Goal: Task Accomplishment & Management: Use online tool/utility

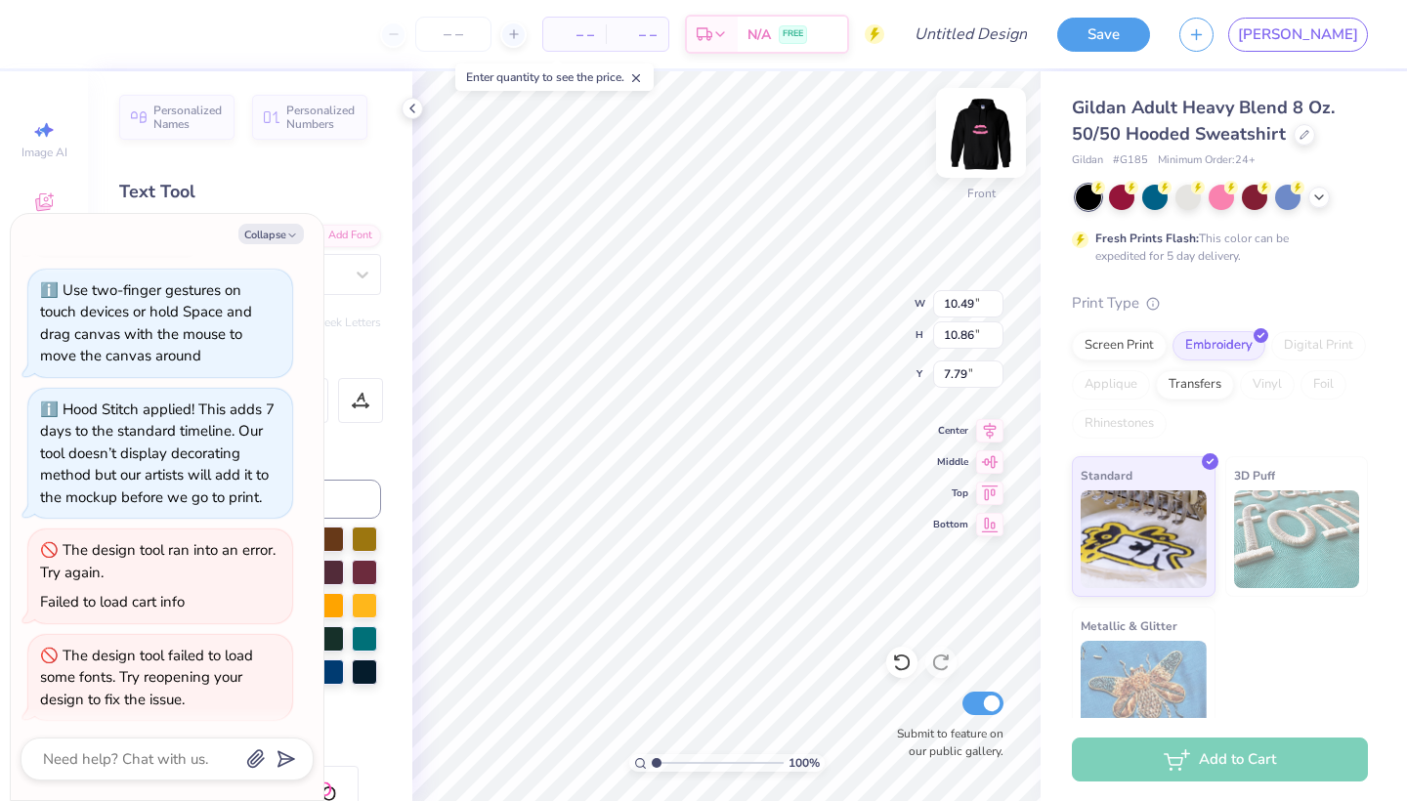
click at [976, 154] on img at bounding box center [981, 133] width 78 height 78
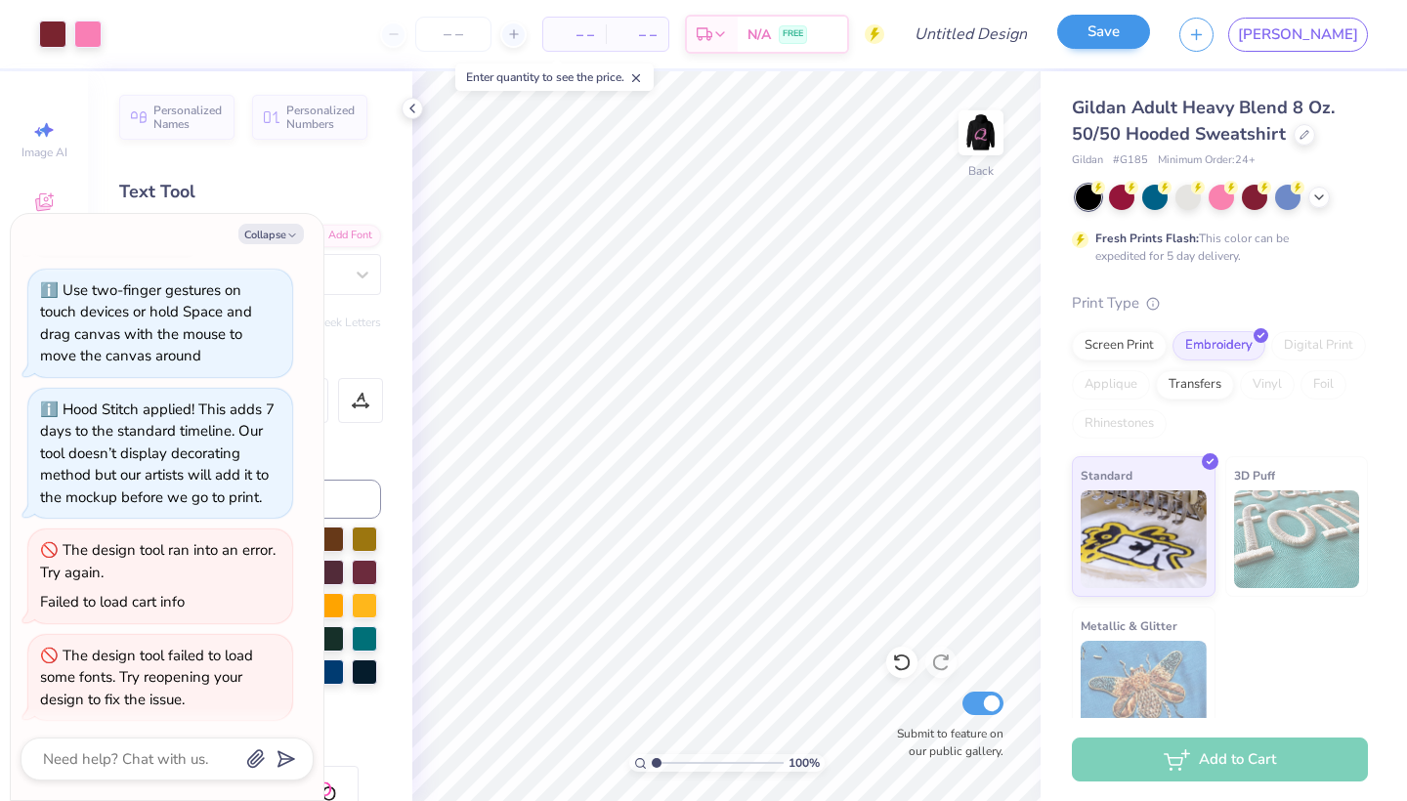
click at [1150, 30] on button "Save" at bounding box center [1103, 32] width 93 height 34
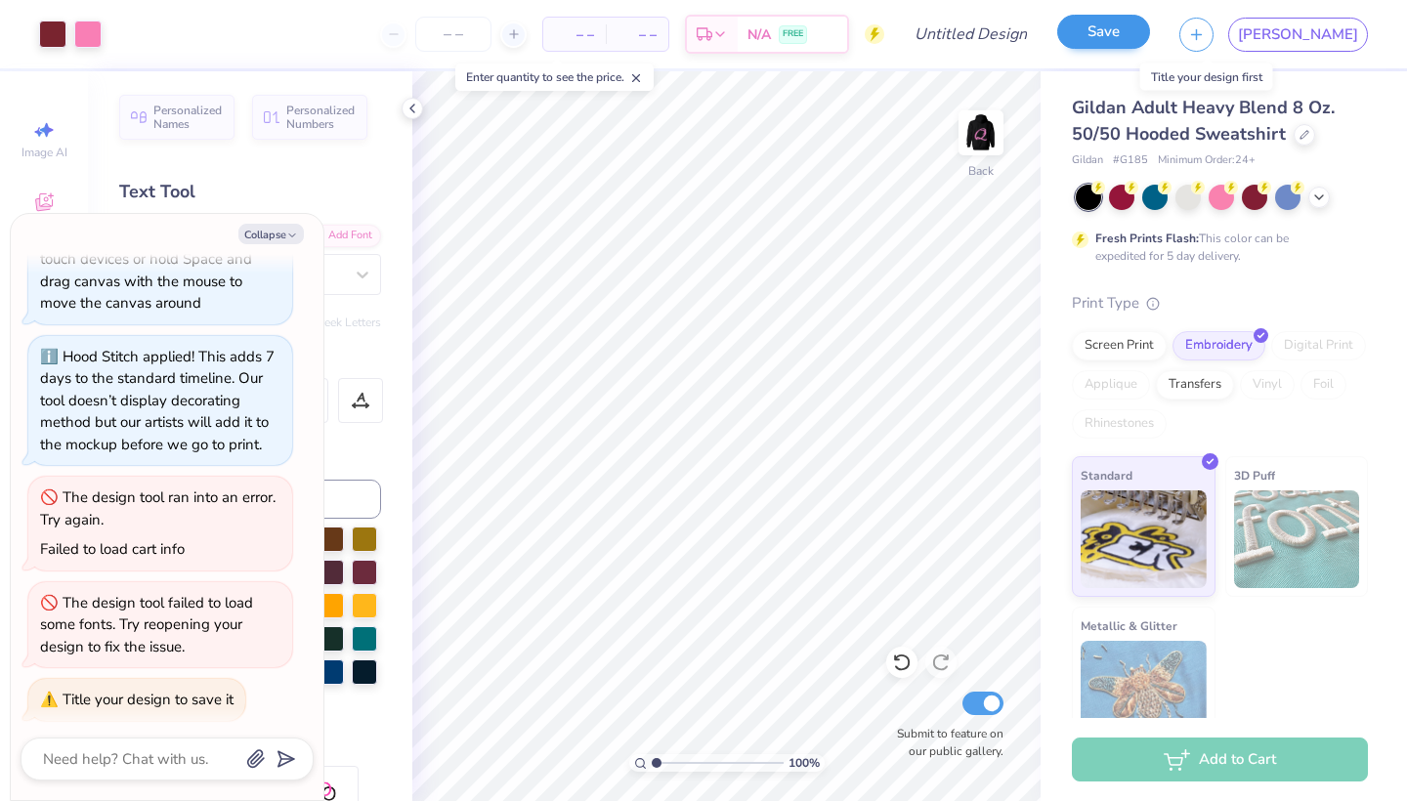
click at [1150, 39] on button "Save" at bounding box center [1103, 32] width 93 height 34
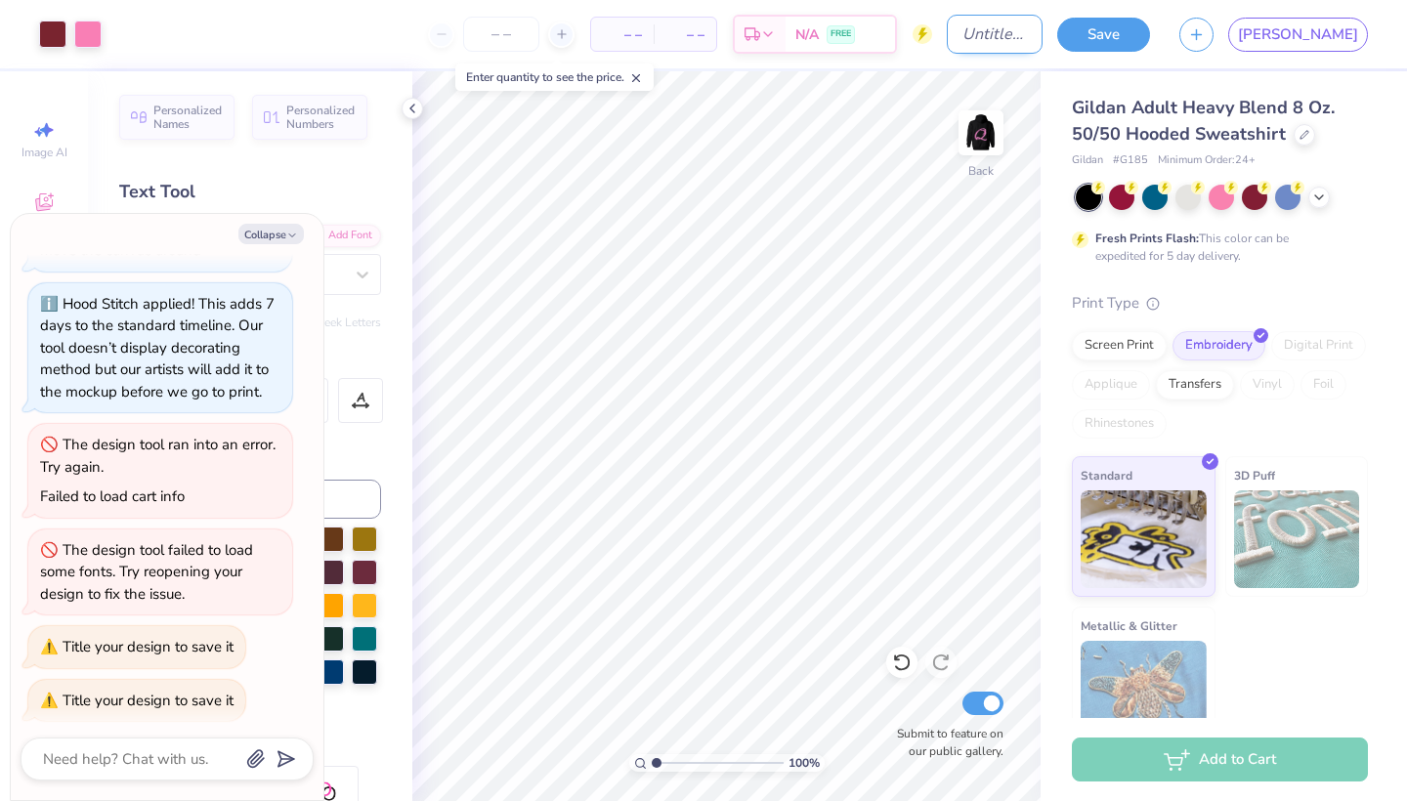
type textarea "x"
click at [1043, 25] on input "Design Title" at bounding box center [995, 34] width 96 height 39
type input "Q"
type textarea "x"
type input "Qn"
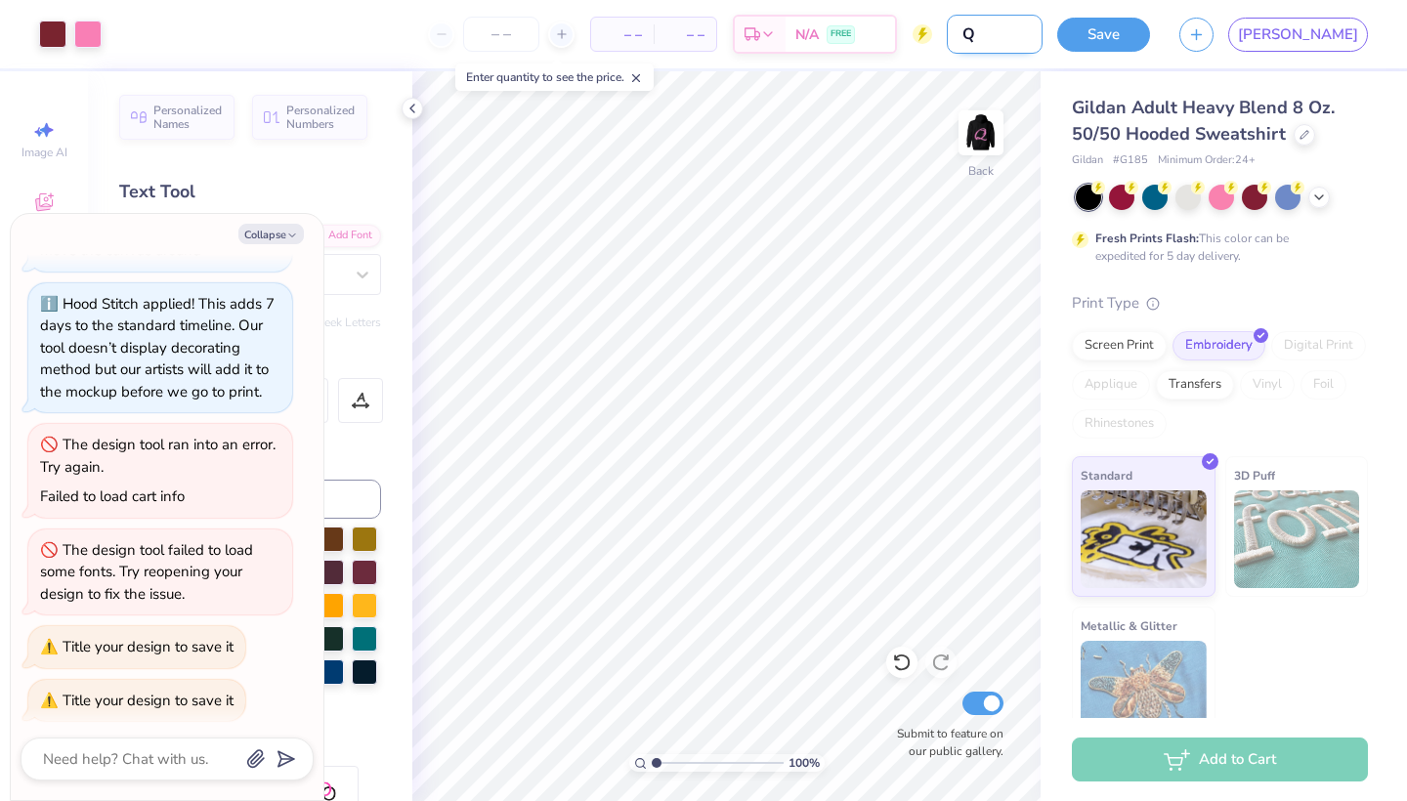
type textarea "x"
type input "Qno"
type textarea "x"
type input "Qnot"
type textarea "x"
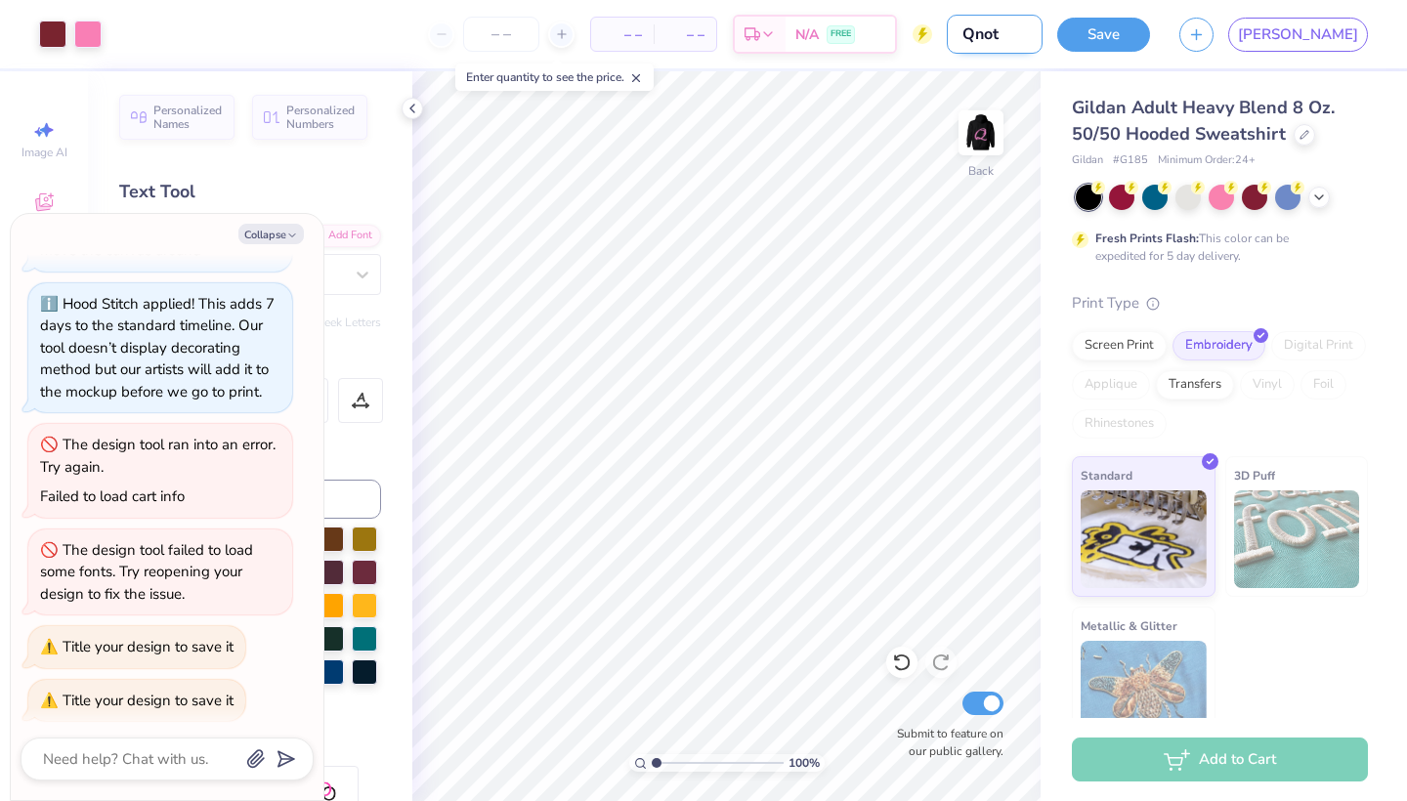
type input "Qnote"
type textarea "x"
type input "Qnotes"
type textarea "x"
type input "Qnotes"
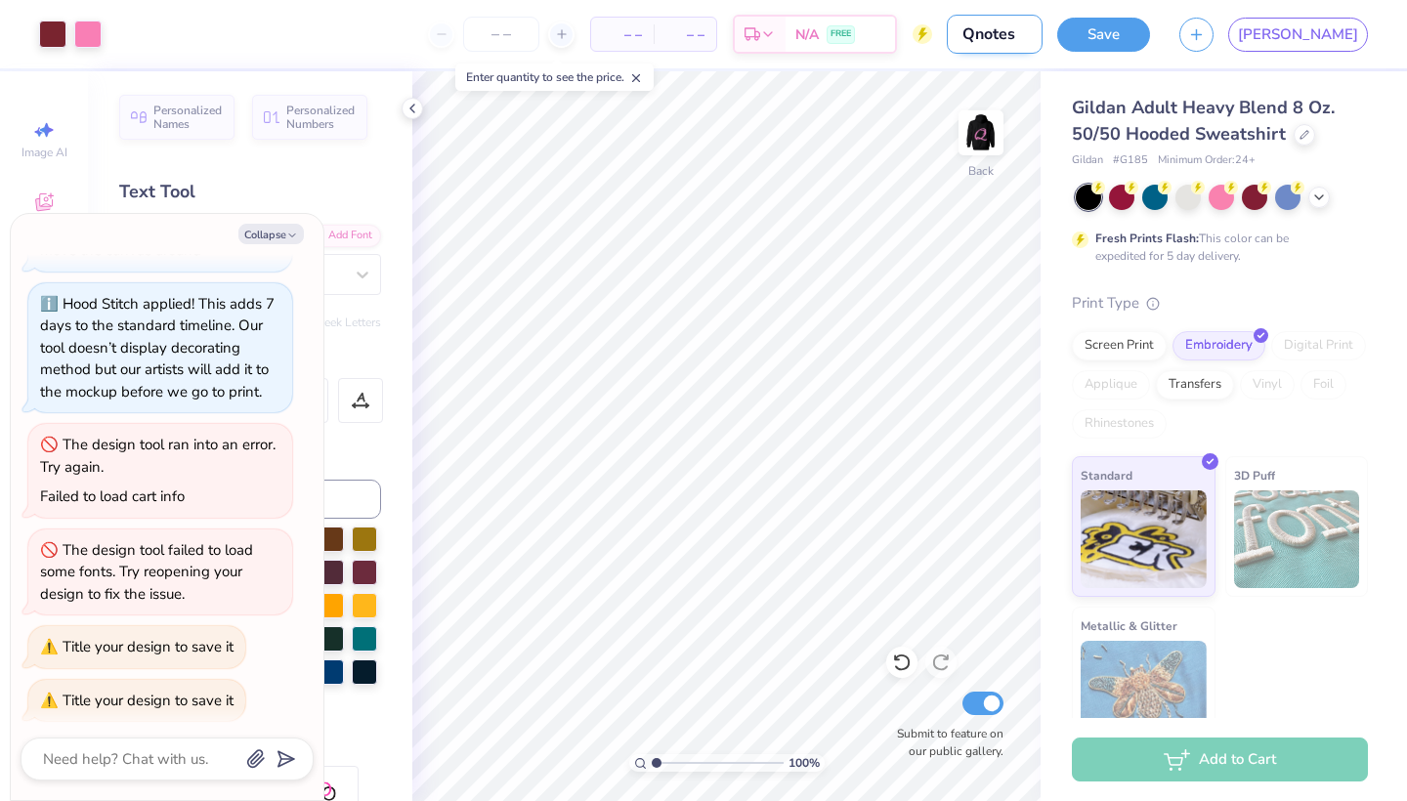
type textarea "x"
type input "Qnotes H"
type textarea "x"
type input "Qnotes Ho"
type textarea "x"
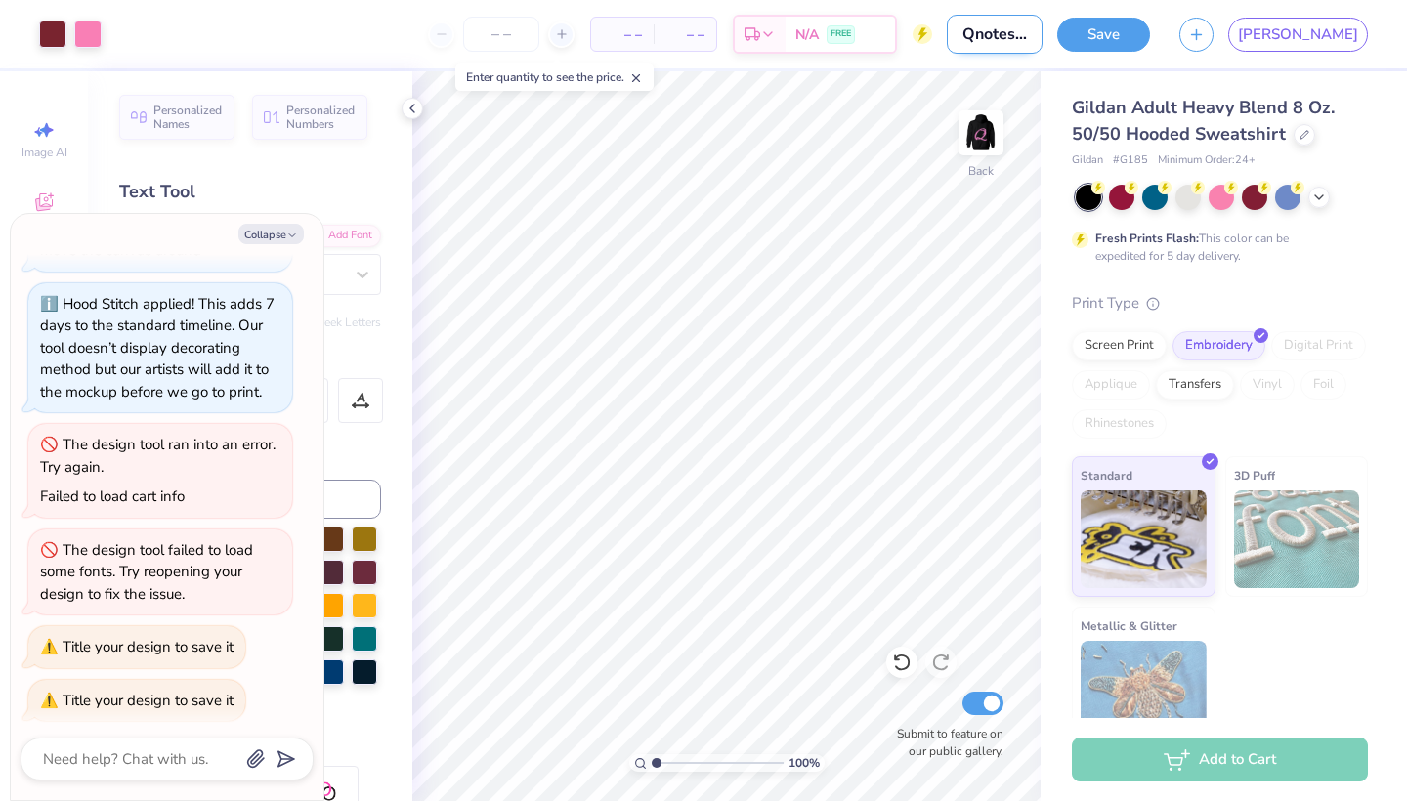
type input "Qnotes Hoo"
type textarea "x"
type input "Qnotes Hood"
type textarea "x"
type input "Qnotes Hoodi"
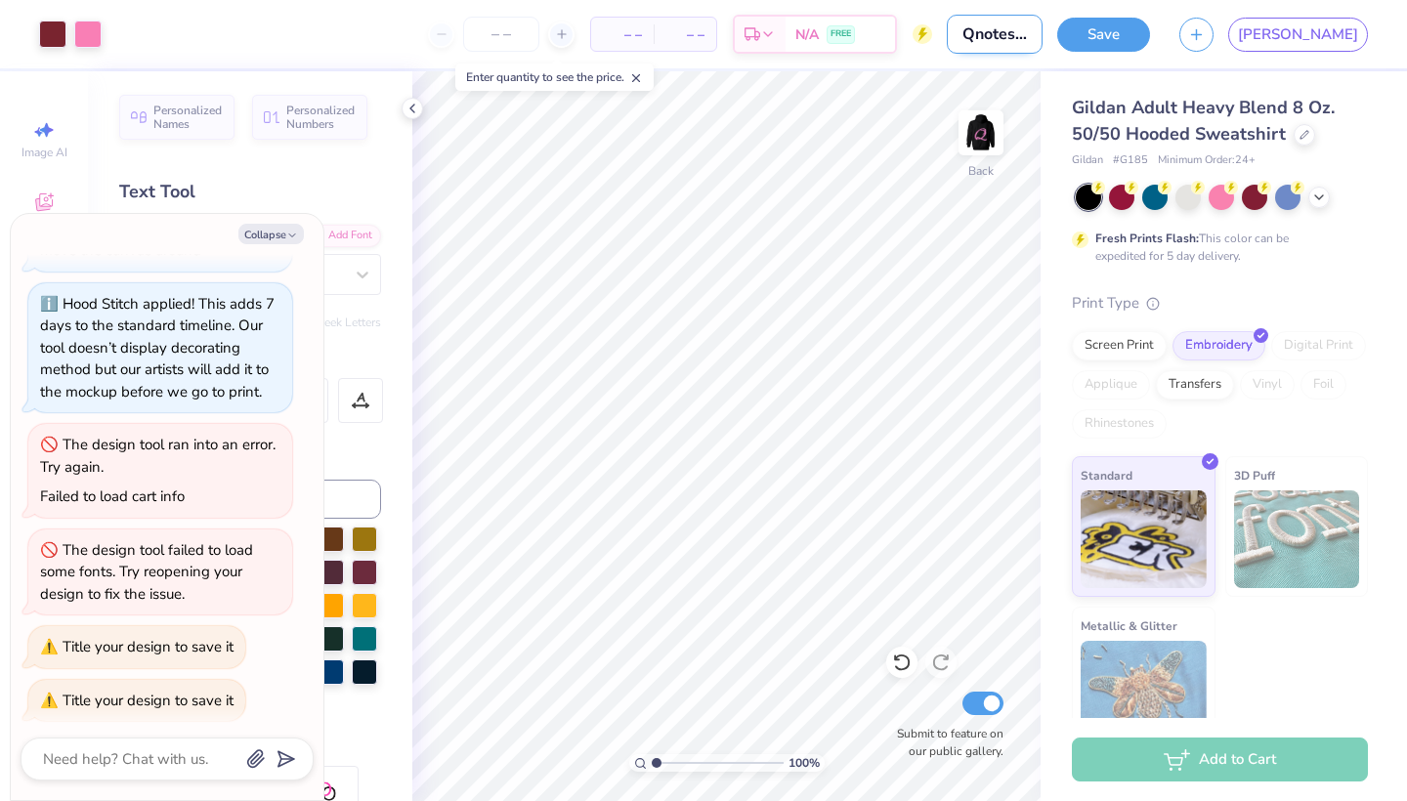
type textarea "x"
type input "Qnotes Hoodie"
type textarea "x"
type input "Qnotes Hoodie"
click at [1150, 37] on button "Save" at bounding box center [1103, 32] width 93 height 34
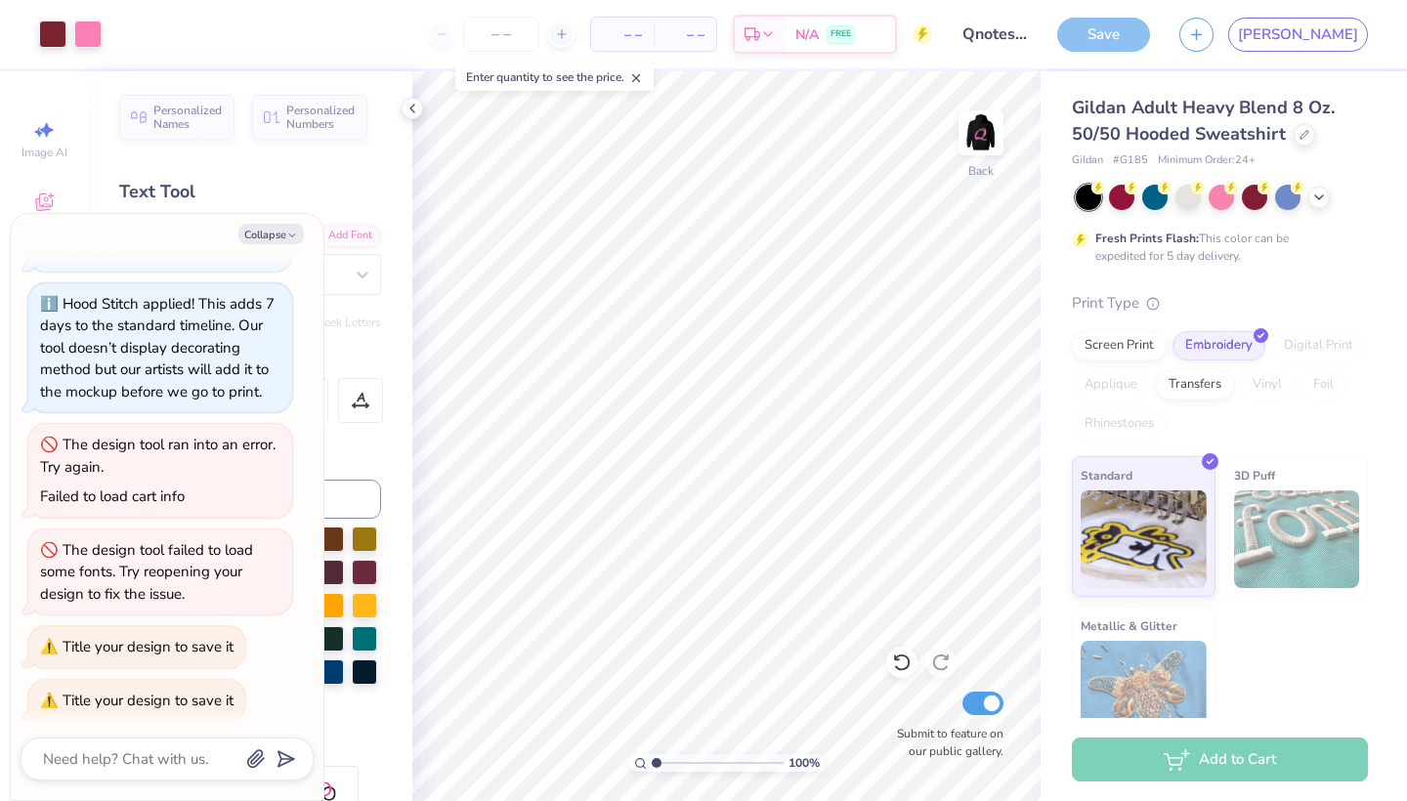
click at [1150, 30] on div "Save" at bounding box center [1103, 35] width 93 height 34
click at [1348, 47] on link "[PERSON_NAME]" at bounding box center [1298, 35] width 140 height 34
click at [1150, 31] on div "Save" at bounding box center [1103, 35] width 93 height 34
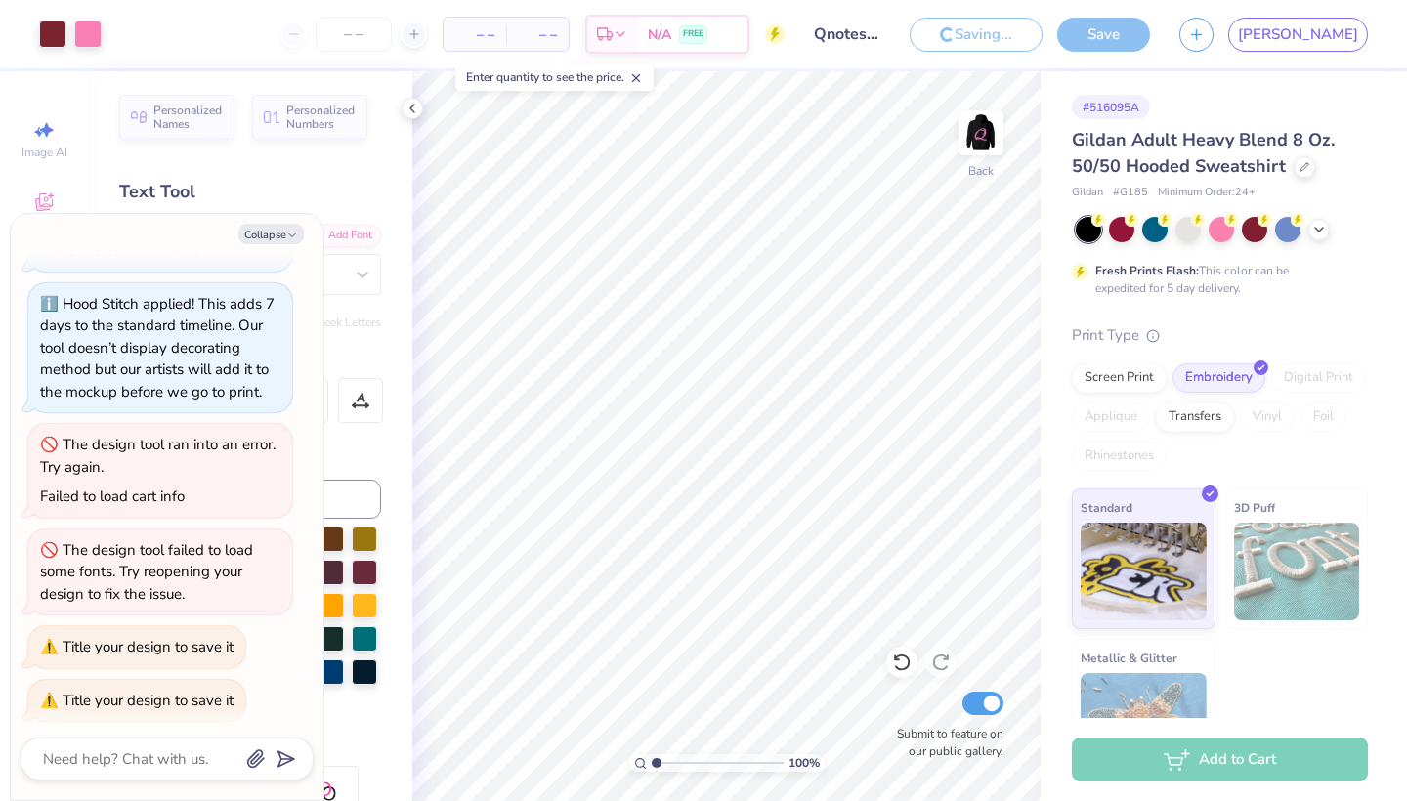
type textarea "x"
